Goal: Check status: Check status

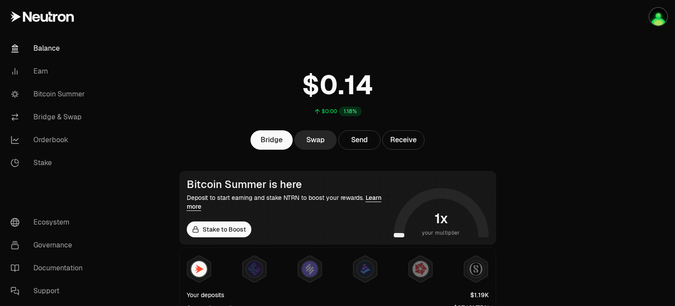
click at [554, 102] on main "$0.00 1.18% Bridge Swap Send Receive Bitcoin Summer is here Deposit to start ea…" at bounding box center [386, 285] width 577 height 570
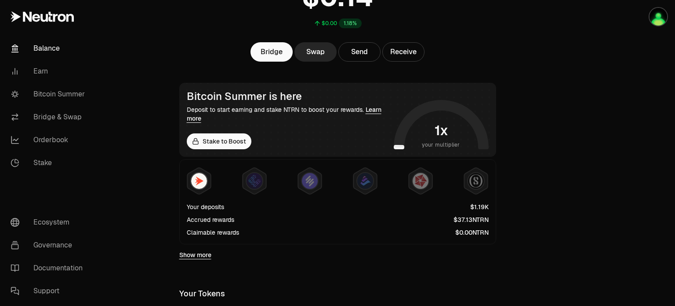
click at [564, 183] on main "$0.00 1.18% Bridge Swap Send Receive Bitcoin Summer is here Deposit to start ea…" at bounding box center [386, 197] width 577 height 570
